Goal: Check status: Check status

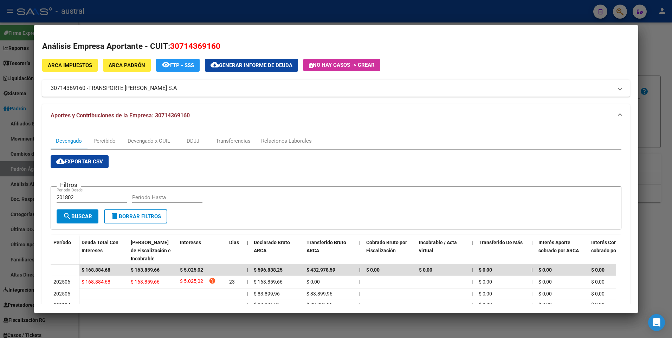
scroll to position [83, 0]
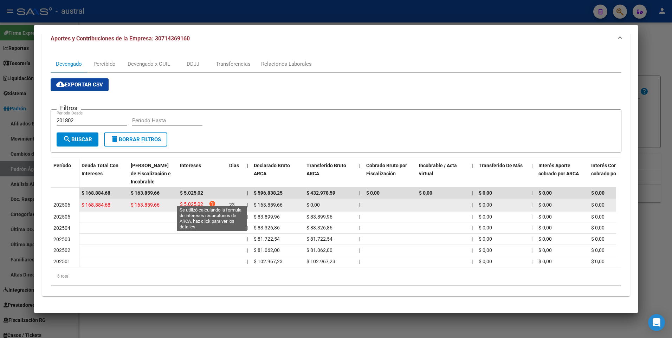
click at [212, 200] on icon "help" at bounding box center [212, 203] width 7 height 7
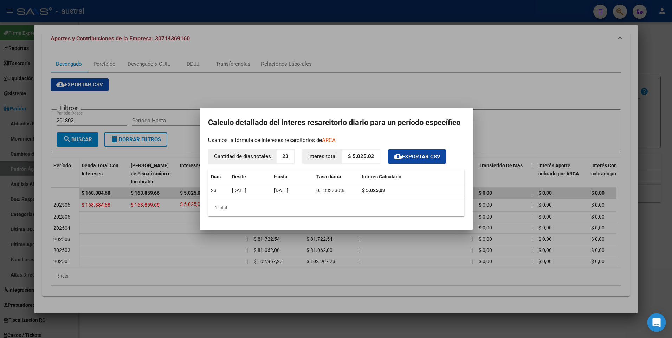
click at [653, 322] on icon "Open Intercom Messenger" at bounding box center [656, 322] width 8 height 9
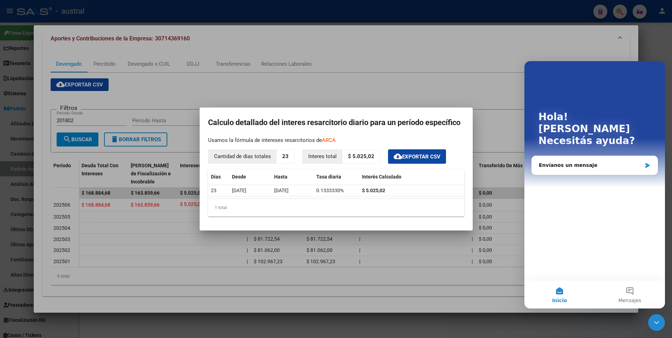
scroll to position [0, 0]
click at [656, 36] on div at bounding box center [336, 169] width 672 height 338
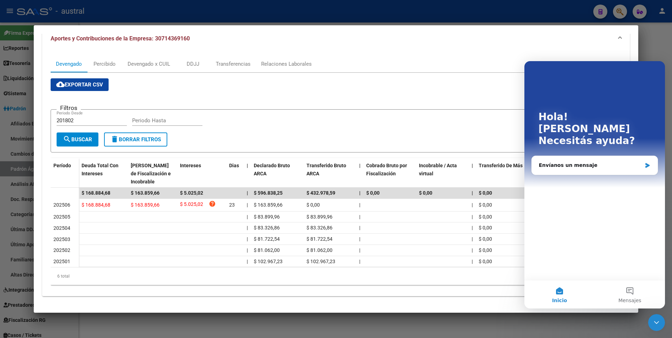
click at [653, 319] on icon "Cerrar Intercom Messenger" at bounding box center [656, 322] width 8 height 8
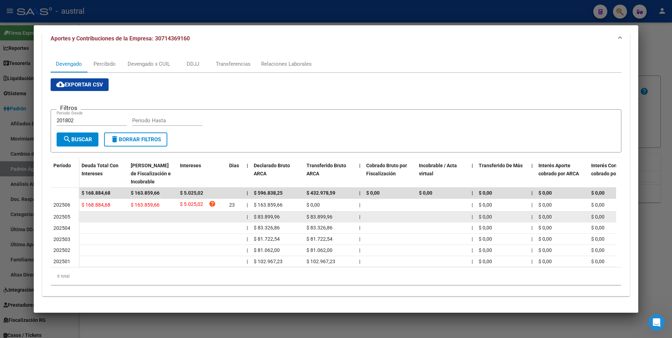
click at [89, 212] on datatable-body-cell at bounding box center [103, 216] width 49 height 11
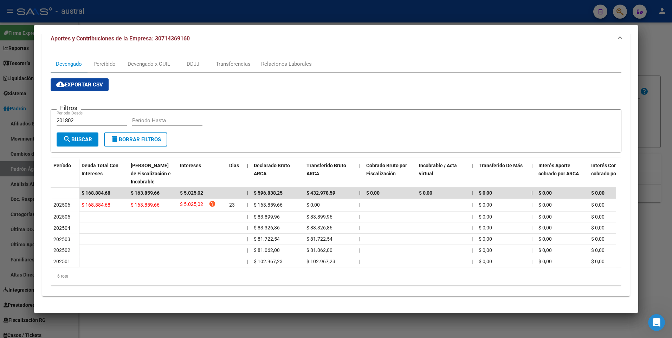
click at [655, 60] on div at bounding box center [336, 169] width 672 height 338
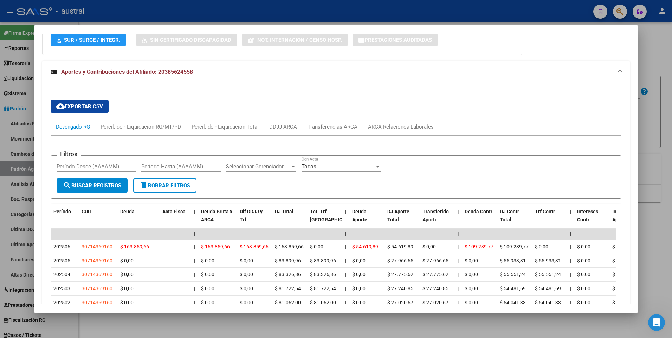
click at [667, 46] on div at bounding box center [336, 169] width 672 height 338
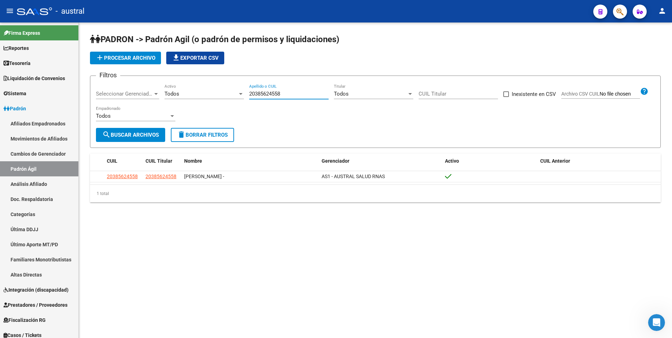
click at [293, 94] on input "20385624558" at bounding box center [288, 94] width 79 height 6
type input "2"
type input "27254071442"
click at [153, 134] on span "search Buscar Archivos" at bounding box center [130, 135] width 57 height 6
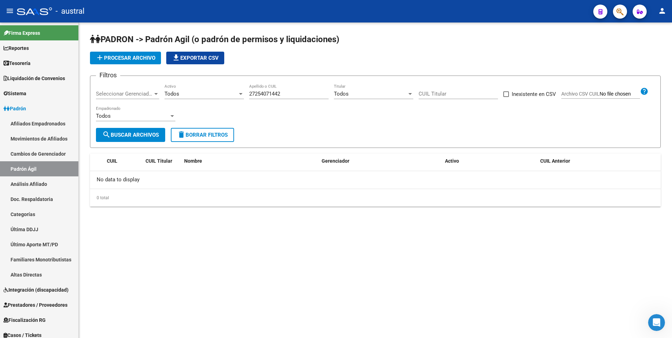
click at [456, 91] on input "CUIL Titular" at bounding box center [457, 94] width 79 height 6
type input "27-25407144-2"
click at [145, 132] on span "search Buscar Archivos" at bounding box center [130, 135] width 57 height 6
click at [158, 295] on mat-sidenav-content "PADRON -> Padrón Agil ([PERSON_NAME] de permisos y liquidaciones) add Procesar …" at bounding box center [375, 179] width 593 height 315
